Goal: Navigation & Orientation: Find specific page/section

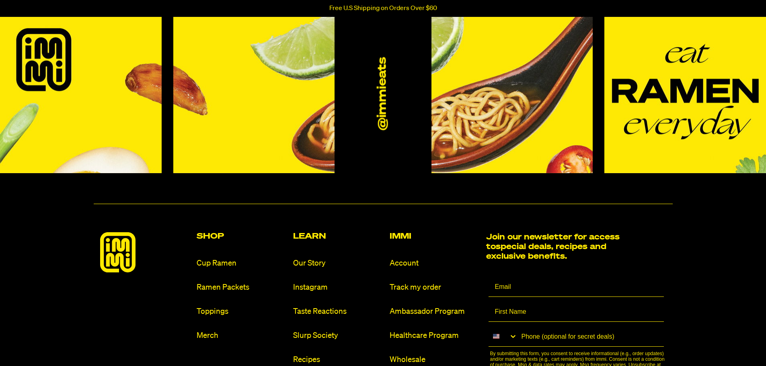
scroll to position [3823, 0]
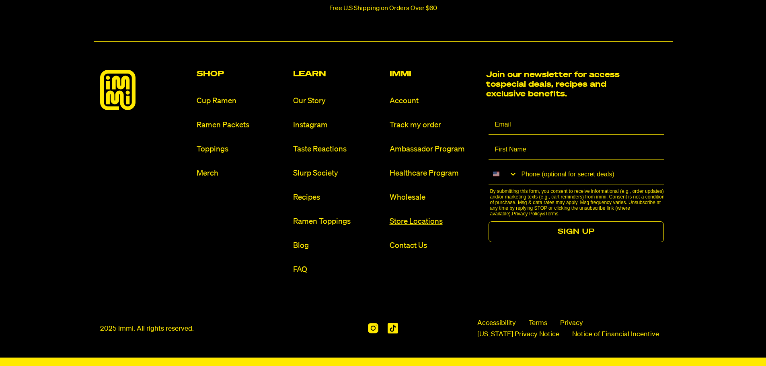
click at [412, 223] on link "Store Locations" at bounding box center [435, 221] width 90 height 11
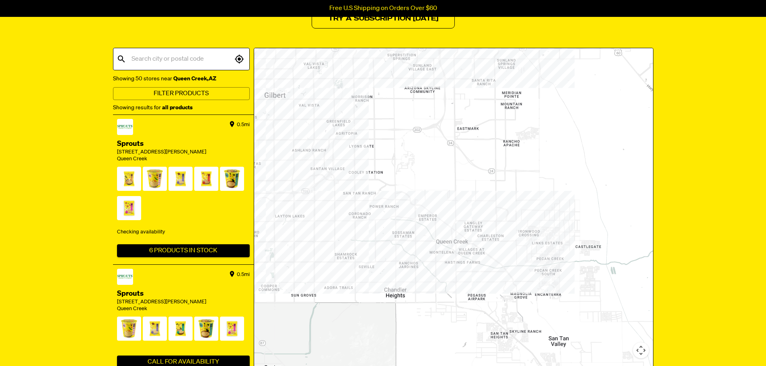
scroll to position [161, 0]
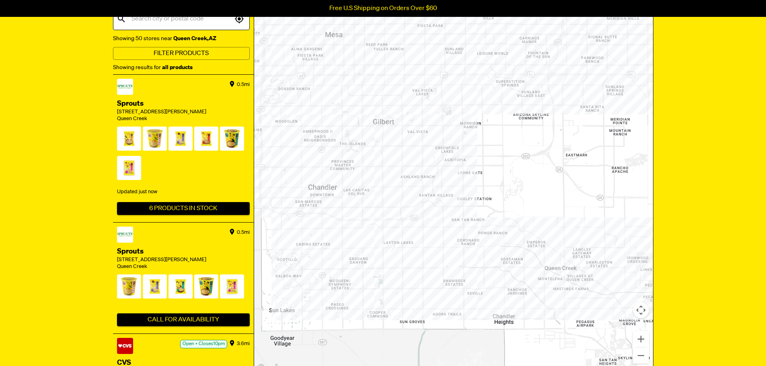
drag, startPoint x: 346, startPoint y: 202, endPoint x: 454, endPoint y: 268, distance: 127.5
click at [454, 268] on div at bounding box center [453, 191] width 399 height 366
click at [643, 356] on button "Zoom out" at bounding box center [641, 356] width 16 height 16
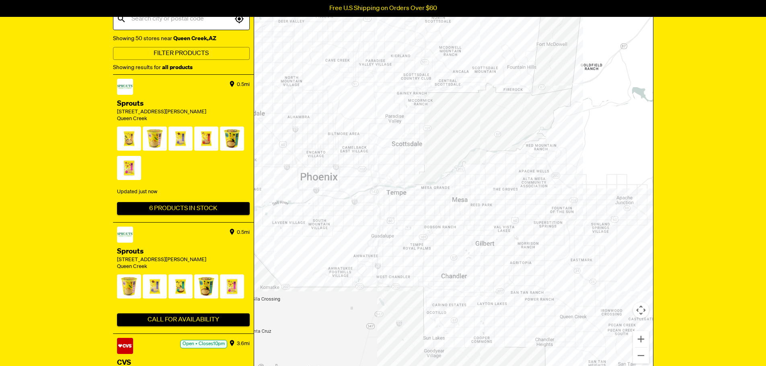
drag, startPoint x: 411, startPoint y: 190, endPoint x: 479, endPoint y: 280, distance: 112.9
click at [479, 280] on div at bounding box center [453, 191] width 399 height 366
click at [381, 266] on div at bounding box center [453, 191] width 399 height 366
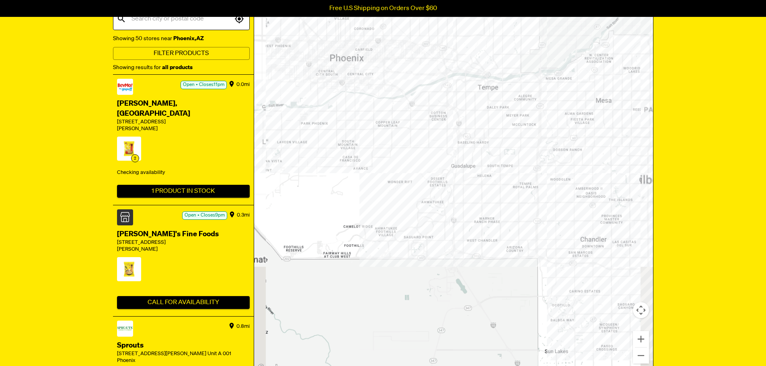
drag, startPoint x: 330, startPoint y: 204, endPoint x: 428, endPoint y: 250, distance: 108.7
click at [431, 290] on div at bounding box center [453, 191] width 399 height 366
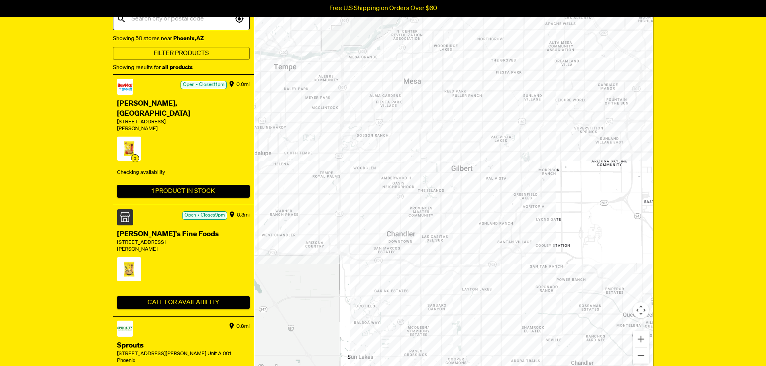
drag, startPoint x: 487, startPoint y: 197, endPoint x: 373, endPoint y: 182, distance: 114.8
click at [286, 218] on div at bounding box center [453, 191] width 399 height 366
click at [502, 123] on div at bounding box center [453, 191] width 399 height 366
